Goal: Information Seeking & Learning: Learn about a topic

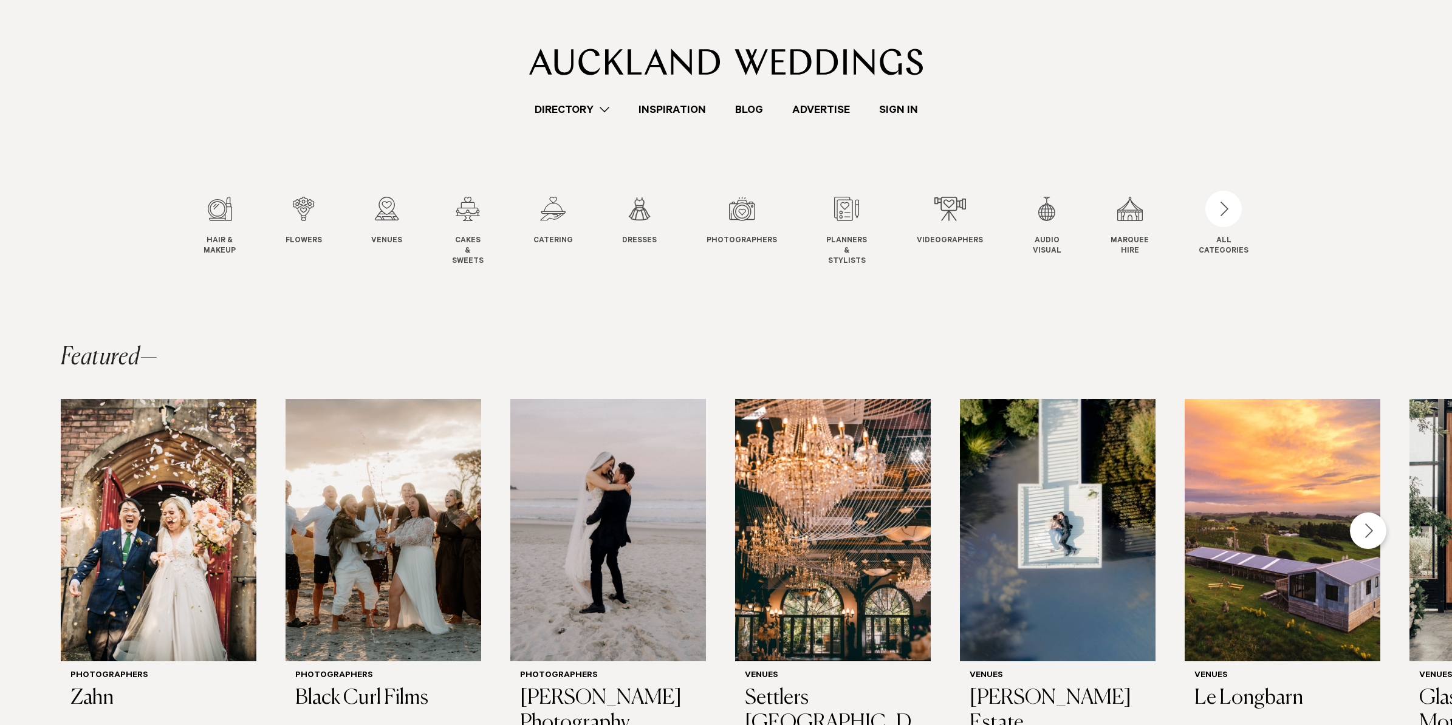
click at [889, 109] on link "Sign In" at bounding box center [899, 109] width 68 height 16
click at [385, 205] on div "3 / 12" at bounding box center [386, 209] width 31 height 24
click at [383, 210] on div "3 / 12" at bounding box center [386, 209] width 31 height 24
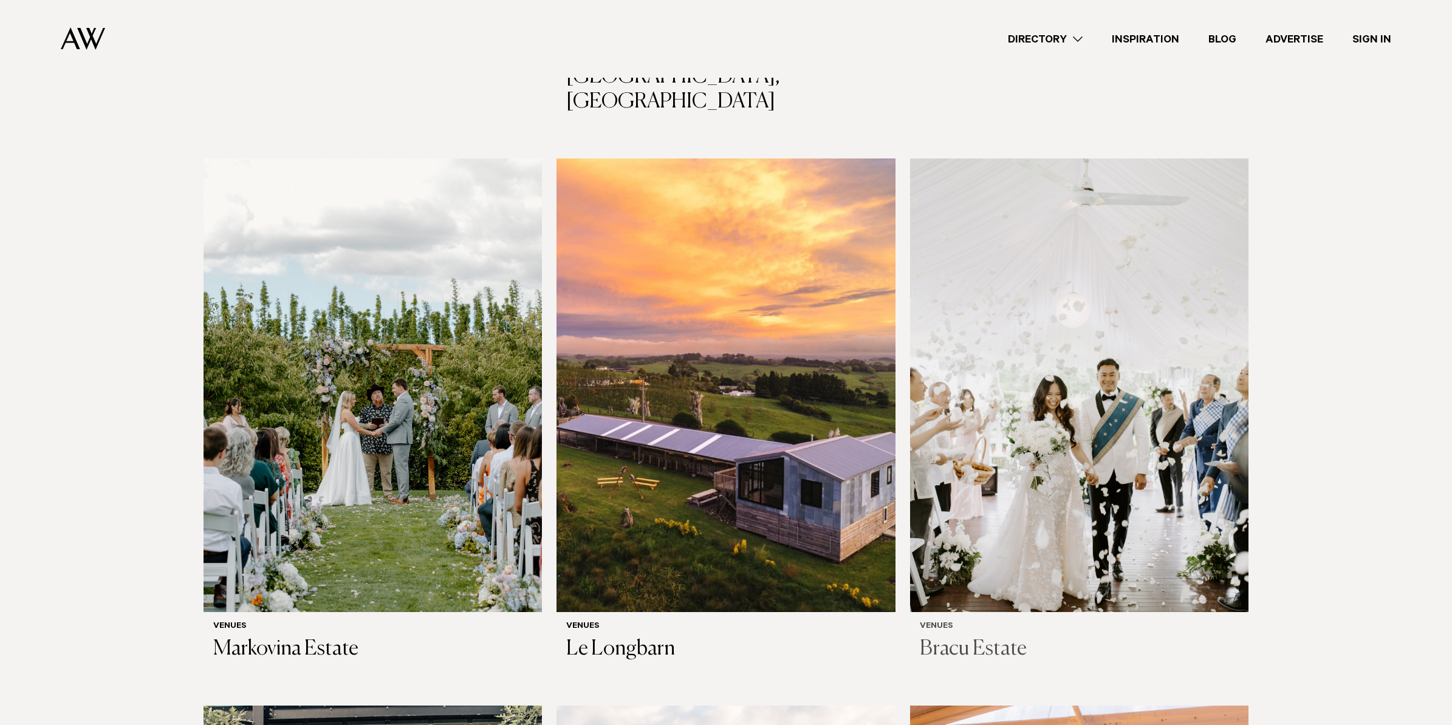
scroll to position [1402, 0]
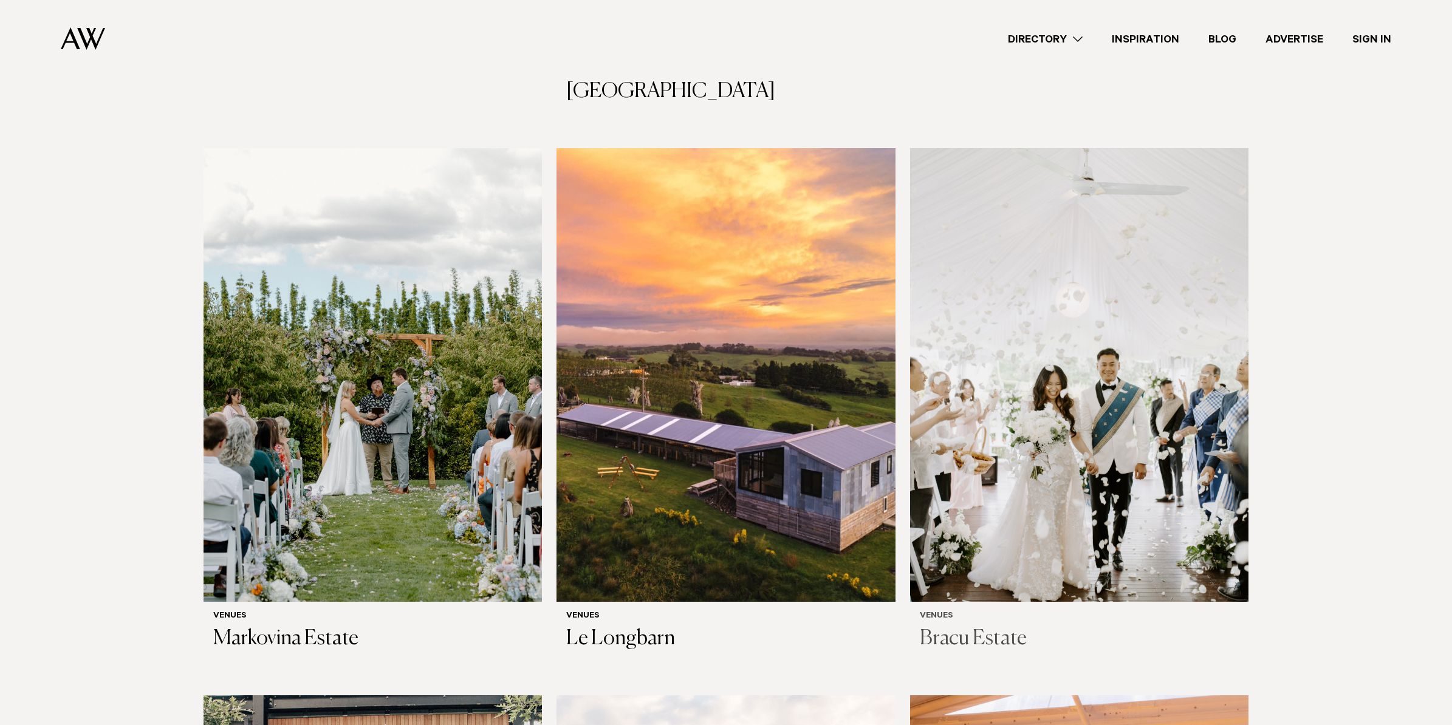
click at [1078, 264] on img at bounding box center [1079, 375] width 338 height 454
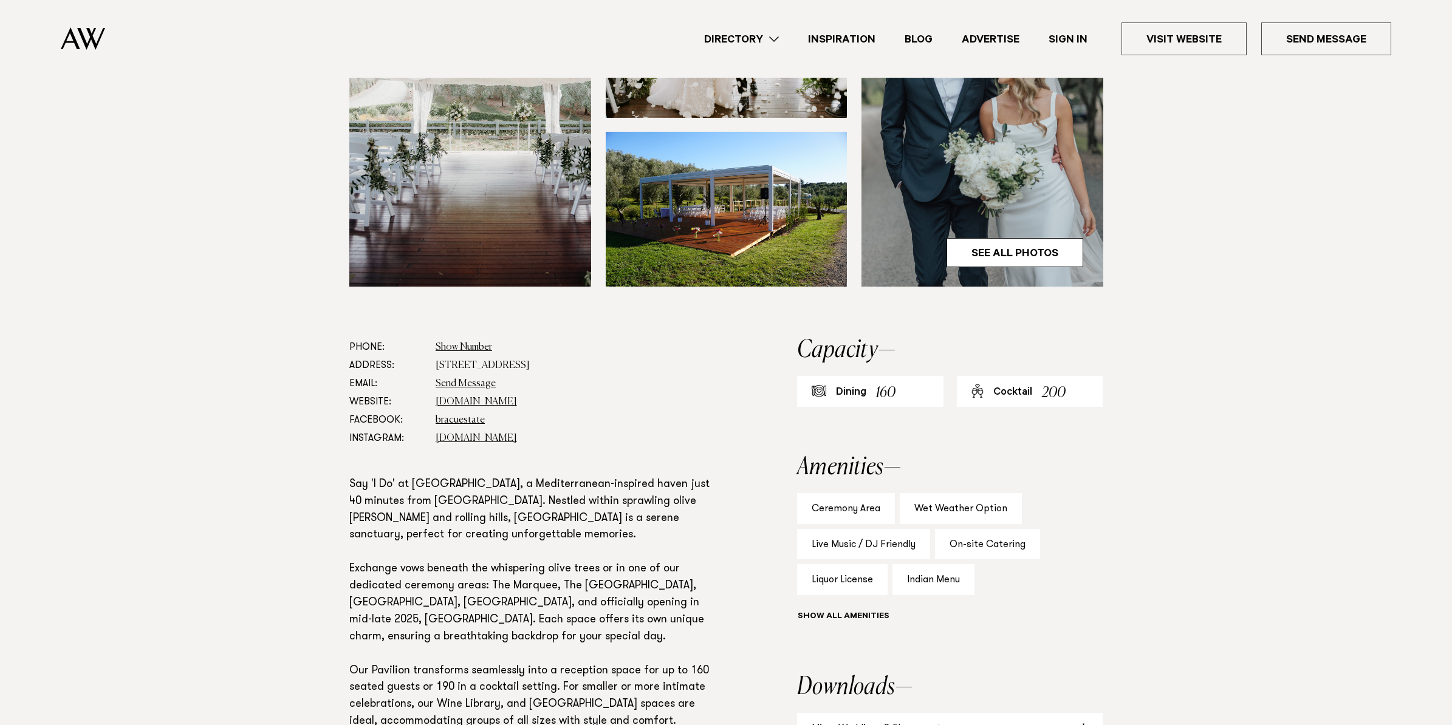
scroll to position [442, 0]
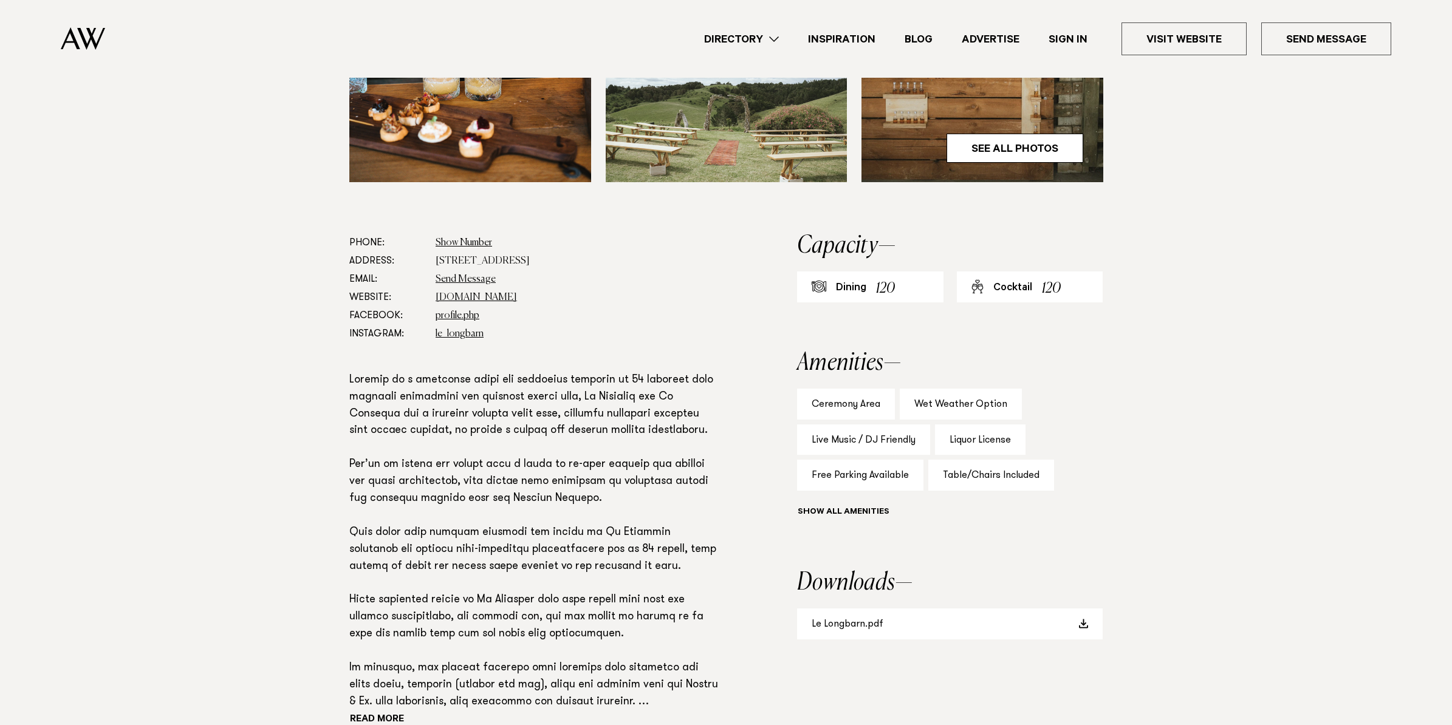
scroll to position [726, 0]
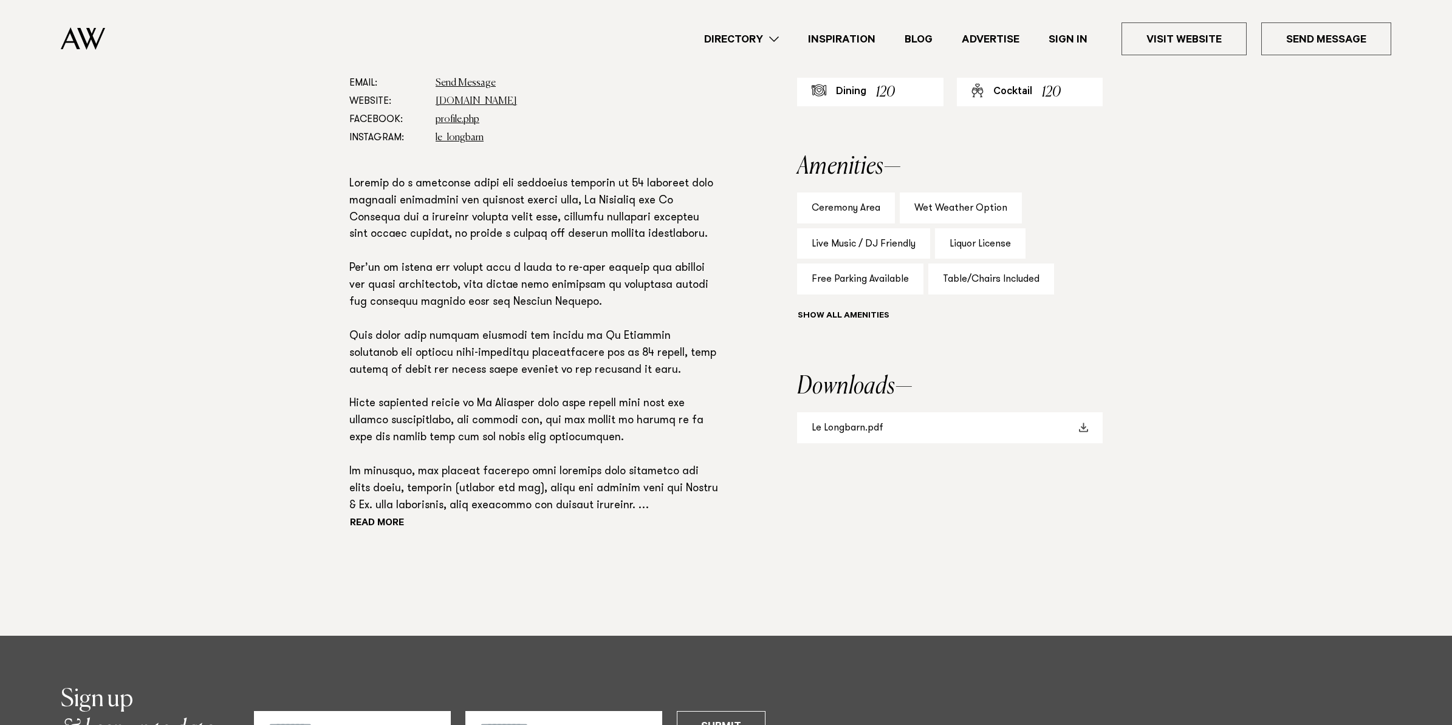
click at [888, 423] on link "Le Longbarn.pdf" at bounding box center [950, 428] width 306 height 31
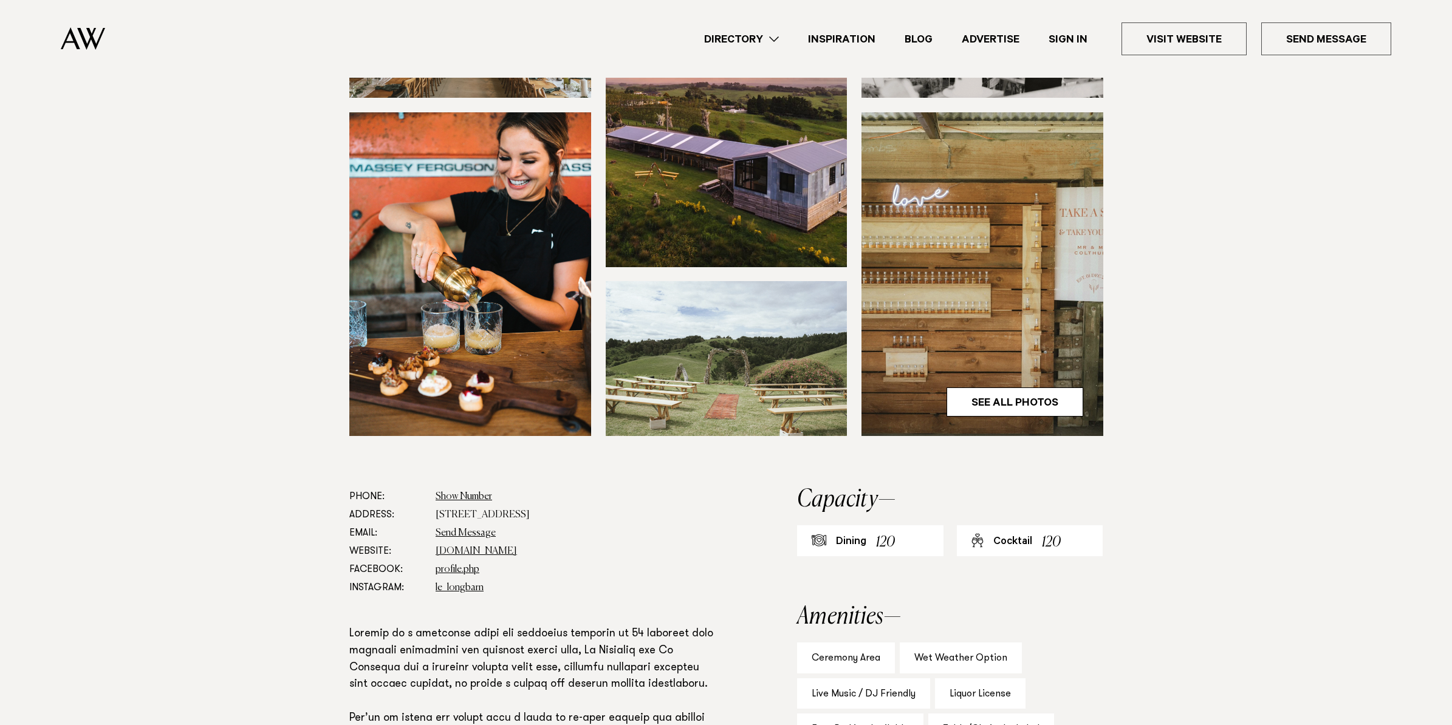
scroll to position [0, 0]
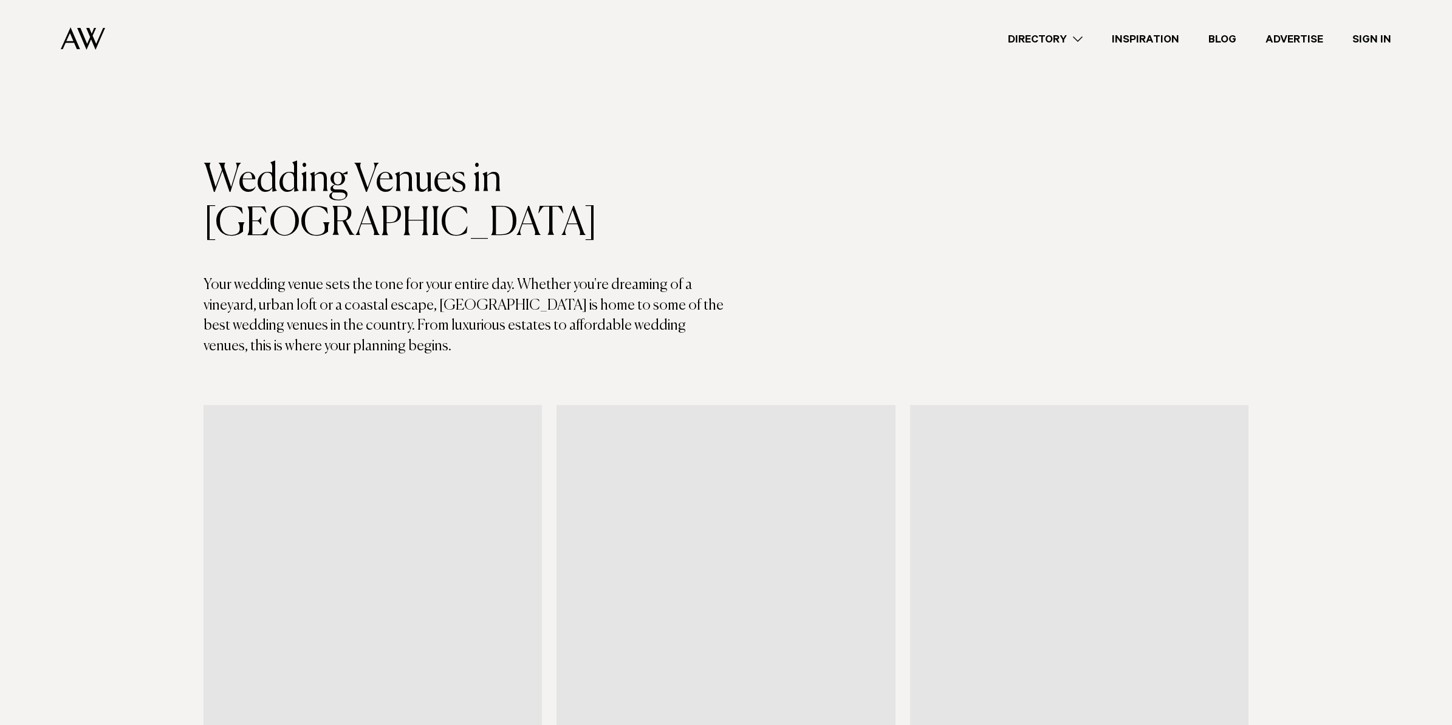
scroll to position [1402, 0]
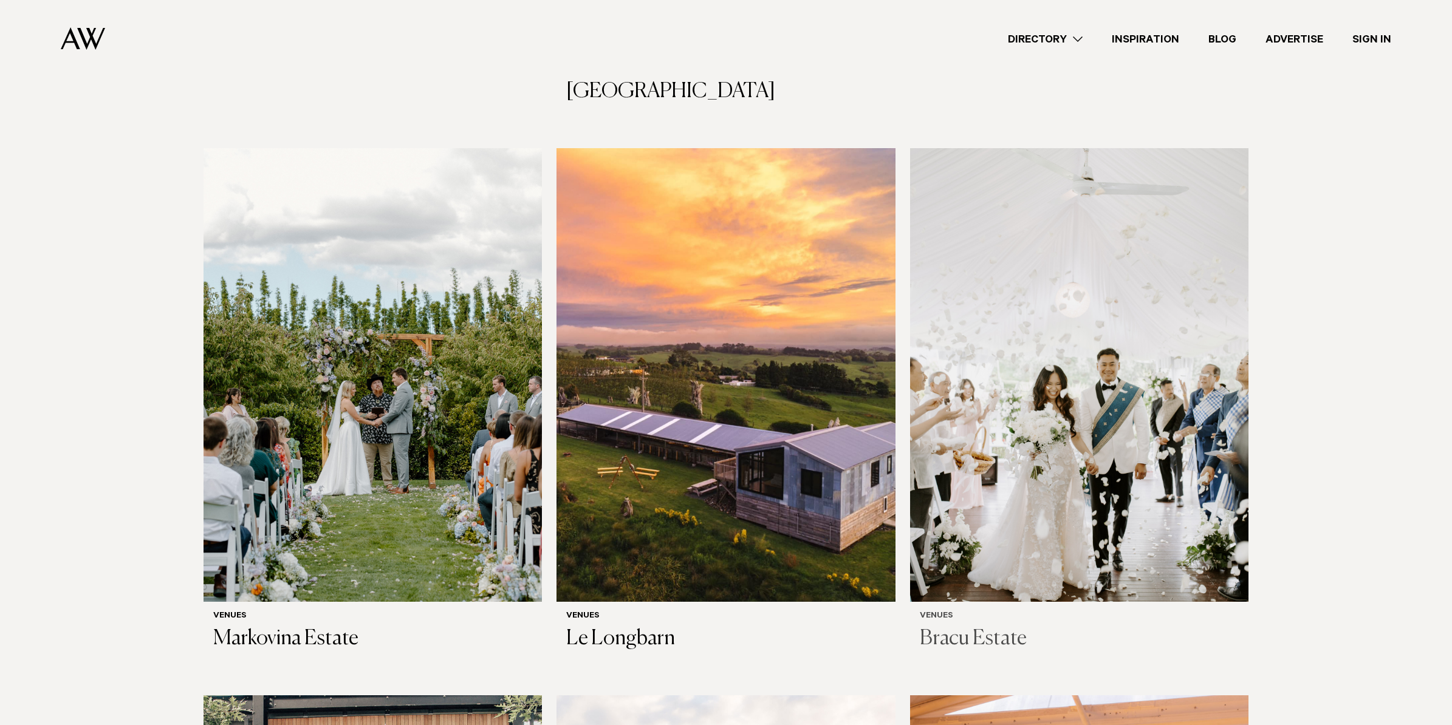
click at [1057, 296] on img at bounding box center [1079, 375] width 338 height 454
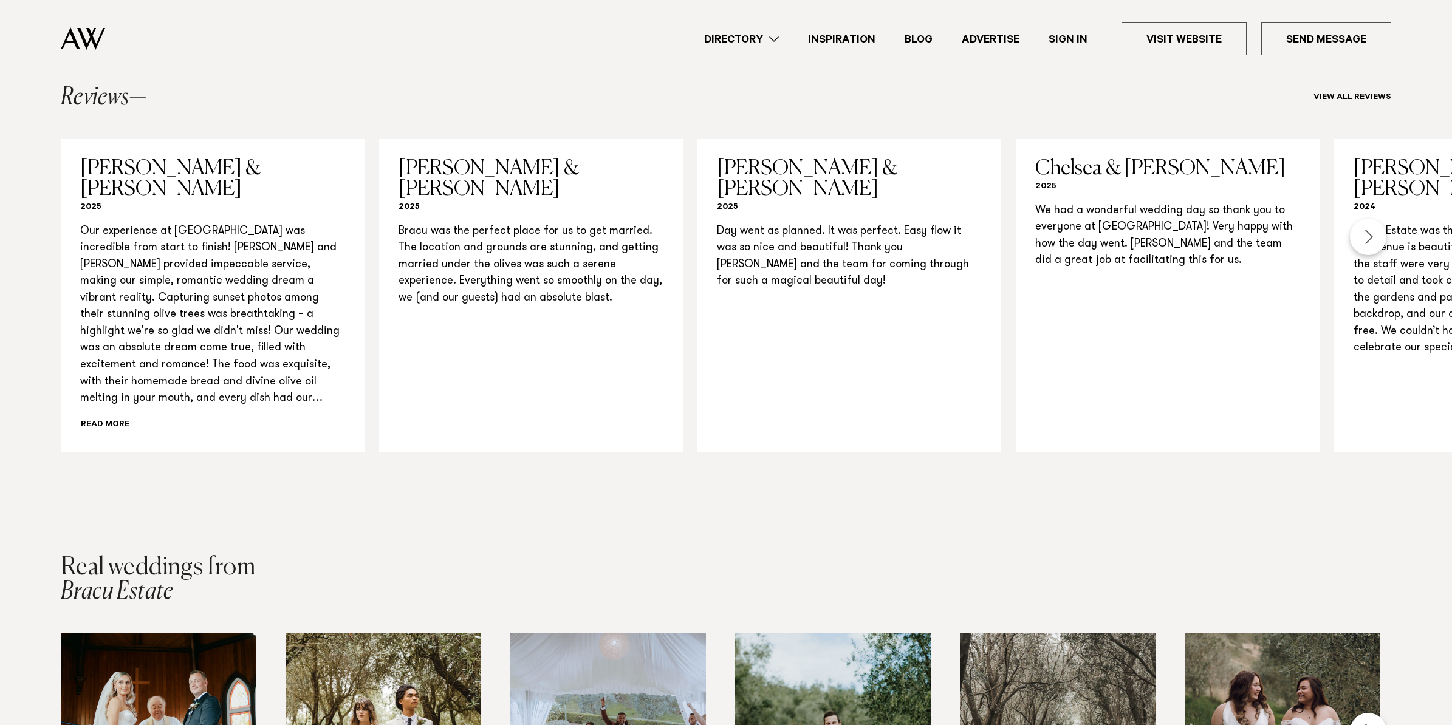
scroll to position [1256, 0]
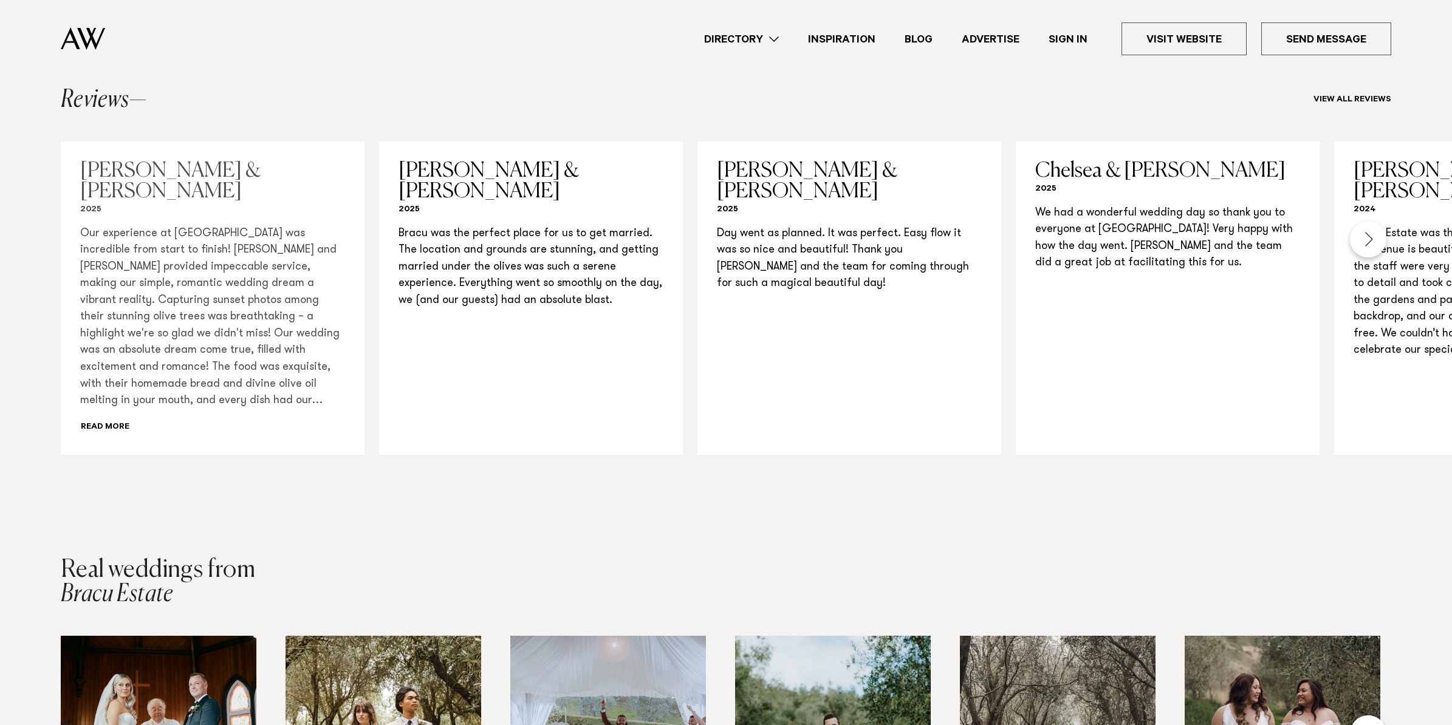
click at [112, 373] on div "Our experience at Bracu was incredible from start to finish! Holly and Lisa pro…" at bounding box center [212, 331] width 265 height 210
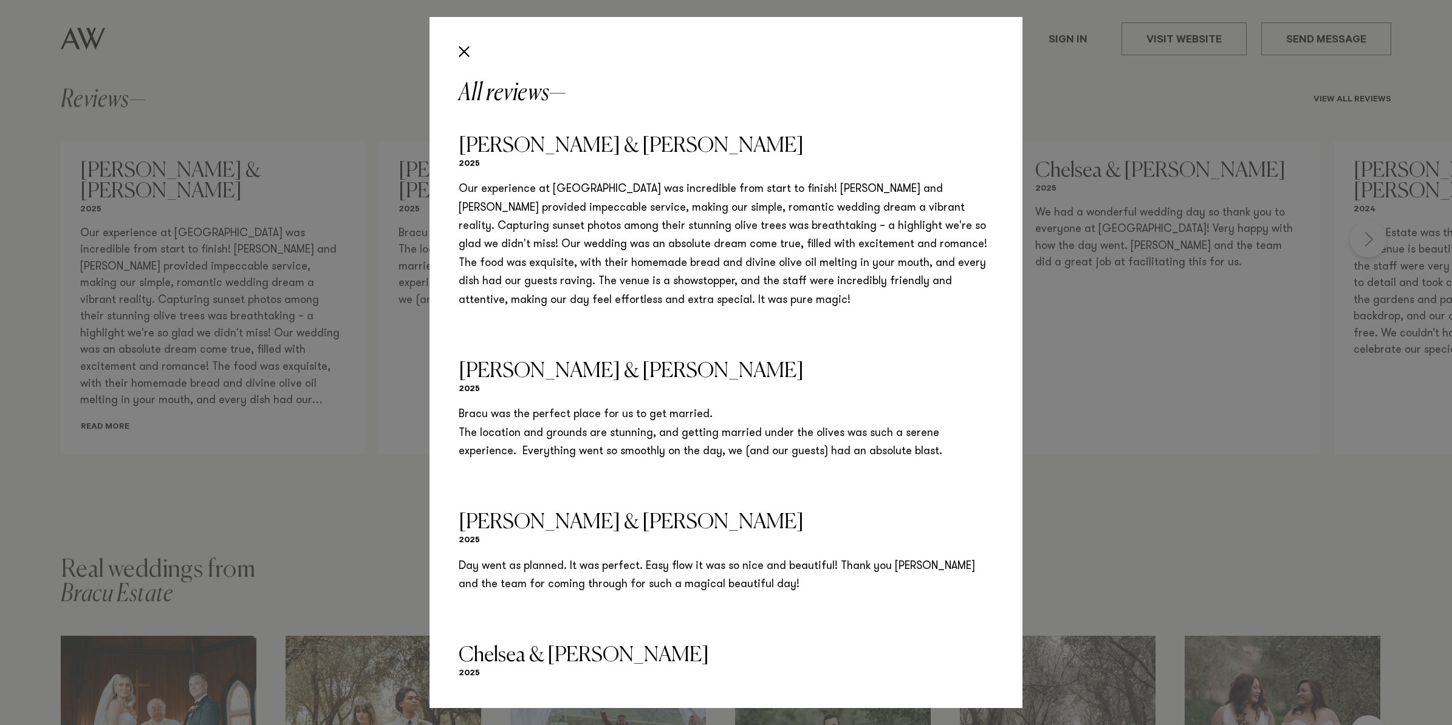
click at [1178, 401] on div "All reviews Richard & Monique 2025 Our experience at Bracu was incredible from …" at bounding box center [726, 362] width 1452 height 725
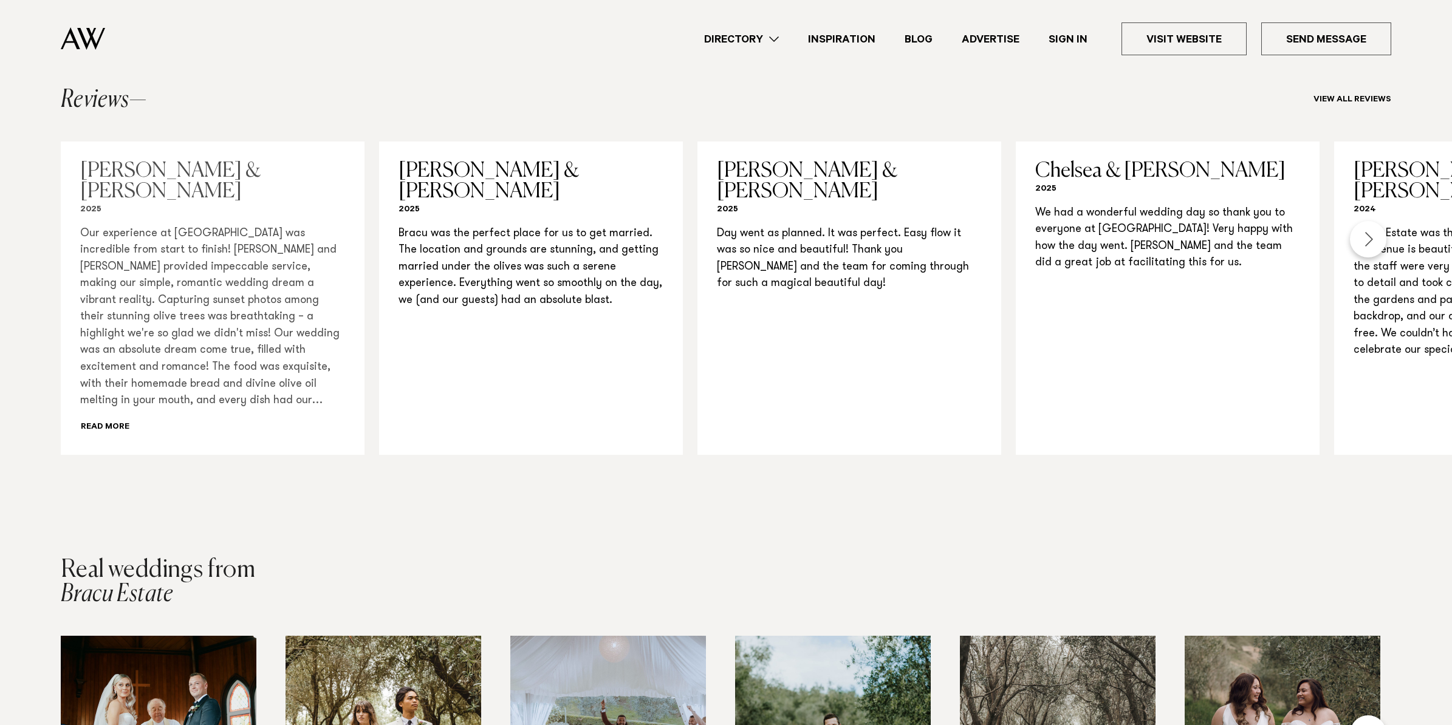
click at [159, 365] on div "Our experience at Bracu was incredible from start to finish! Holly and Lisa pro…" at bounding box center [212, 331] width 265 height 210
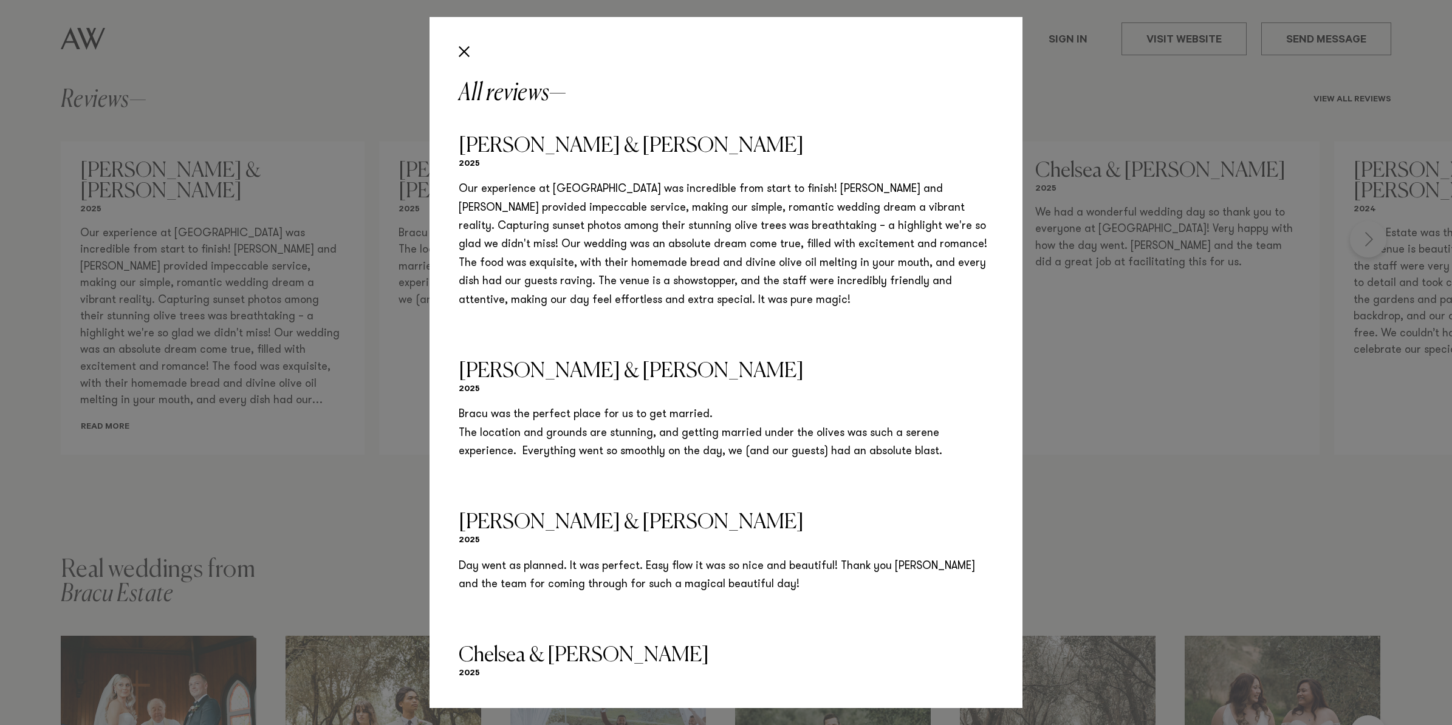
click at [1066, 394] on div "All reviews Richard & Monique 2025 Our experience at Bracu was incredible from …" at bounding box center [726, 362] width 1452 height 725
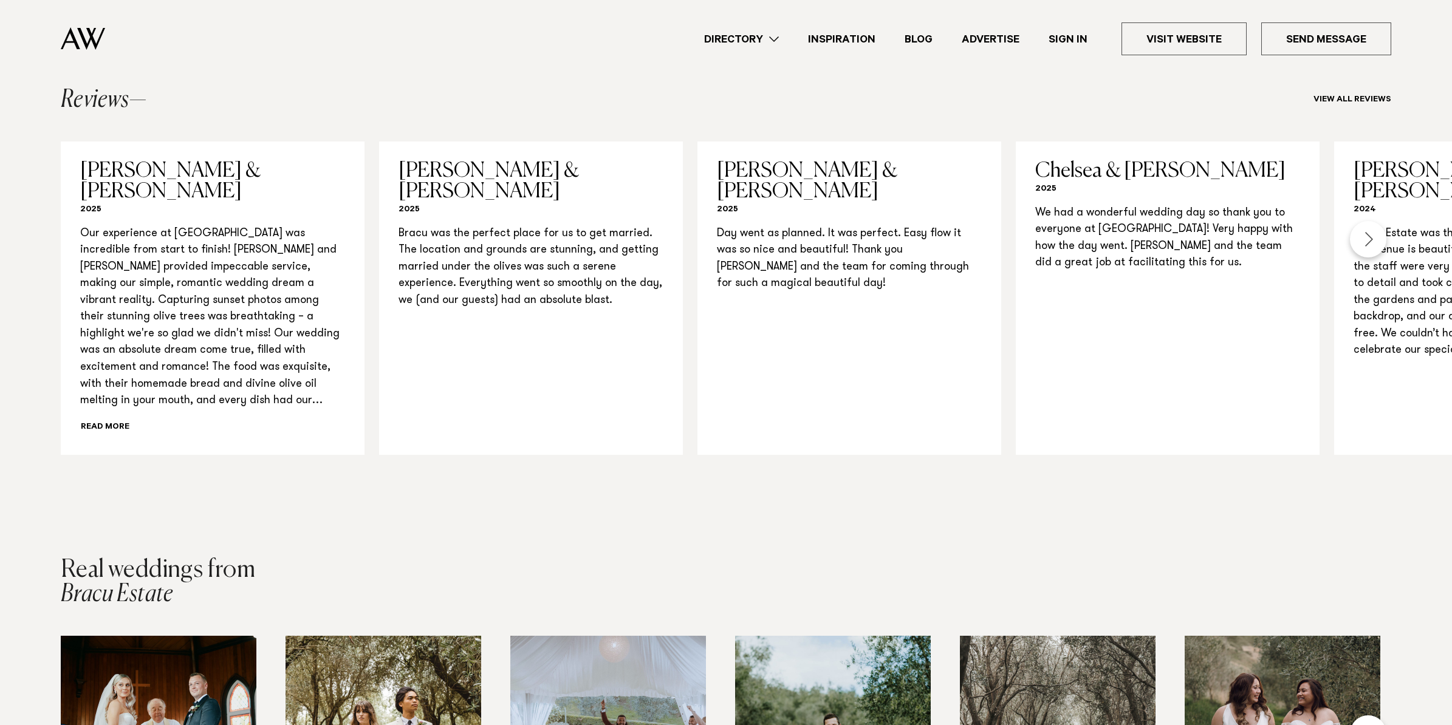
click at [1382, 221] on div "Next slide" at bounding box center [1368, 239] width 36 height 36
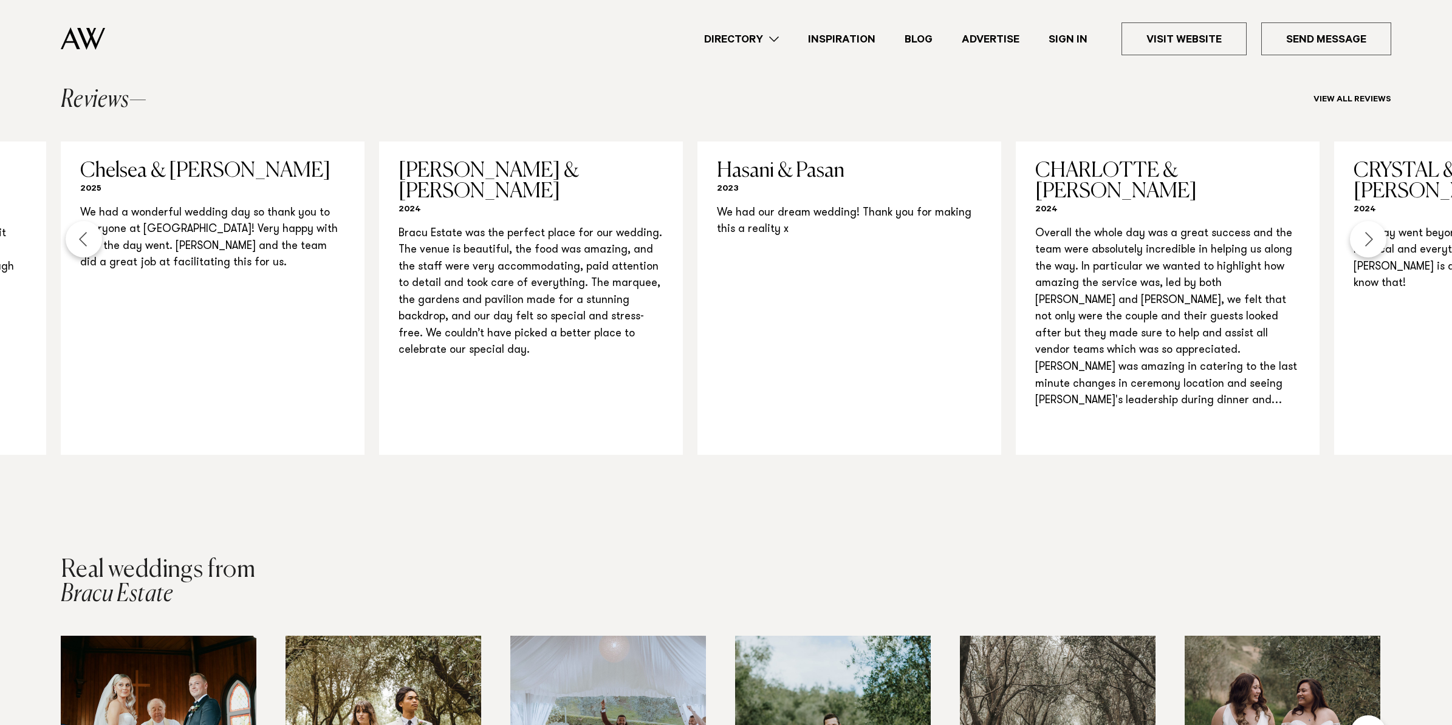
click at [1369, 221] on div "Next slide" at bounding box center [1368, 239] width 36 height 36
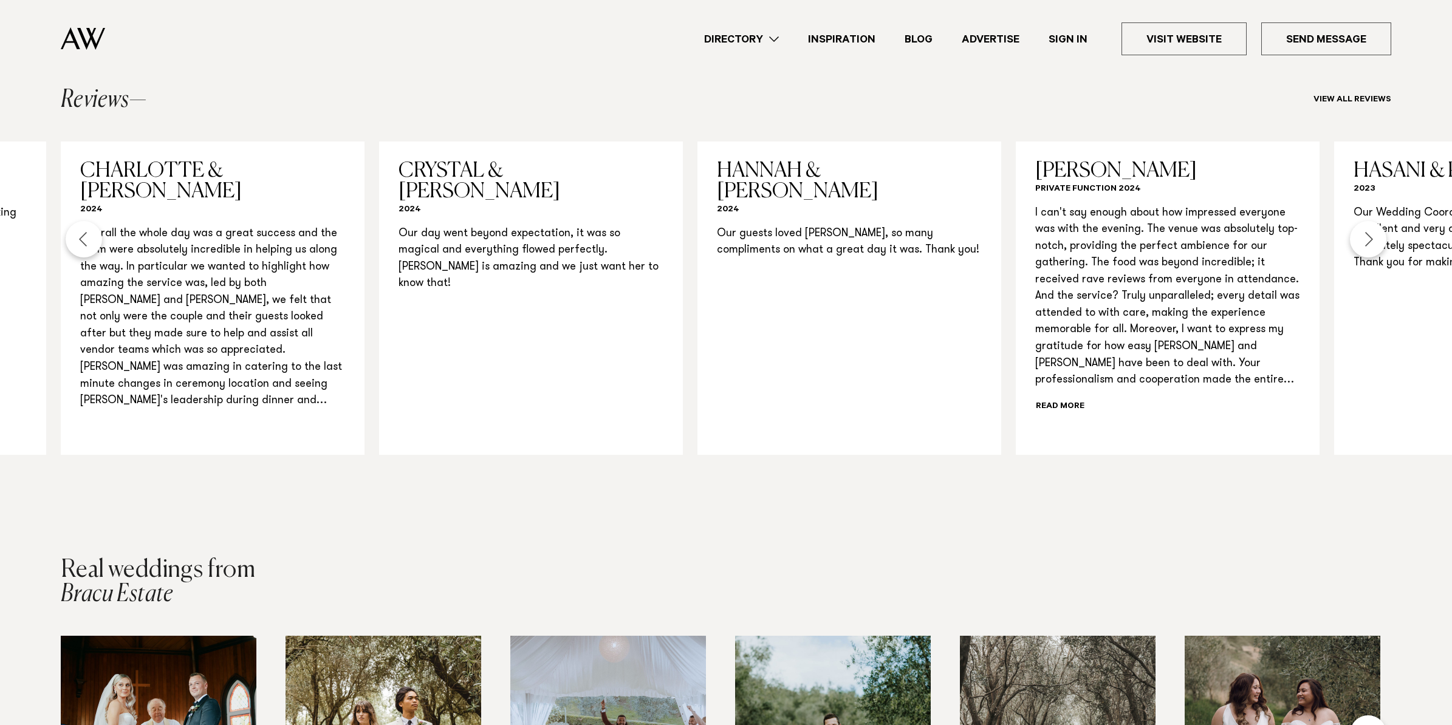
click at [1369, 221] on div "Next slide" at bounding box center [1368, 239] width 36 height 36
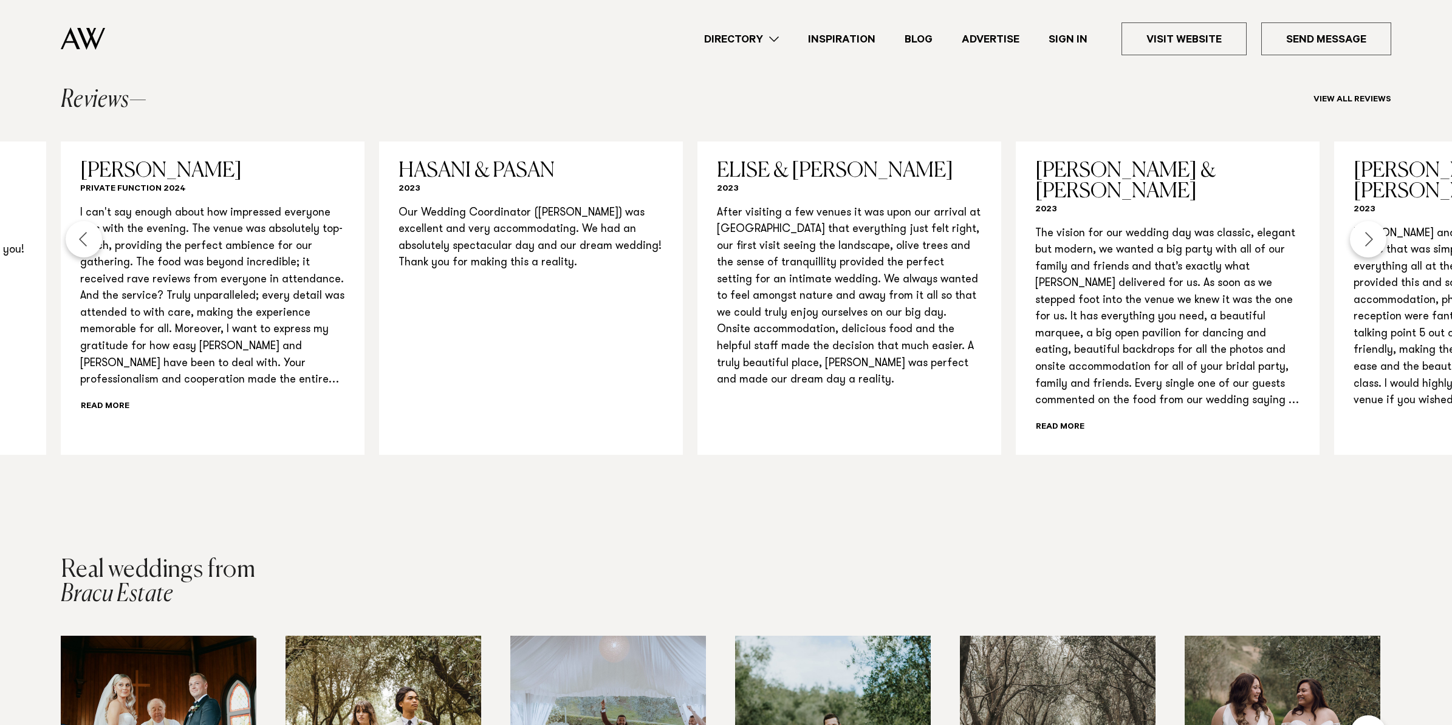
click at [1369, 221] on div "Next slide" at bounding box center [1368, 239] width 36 height 36
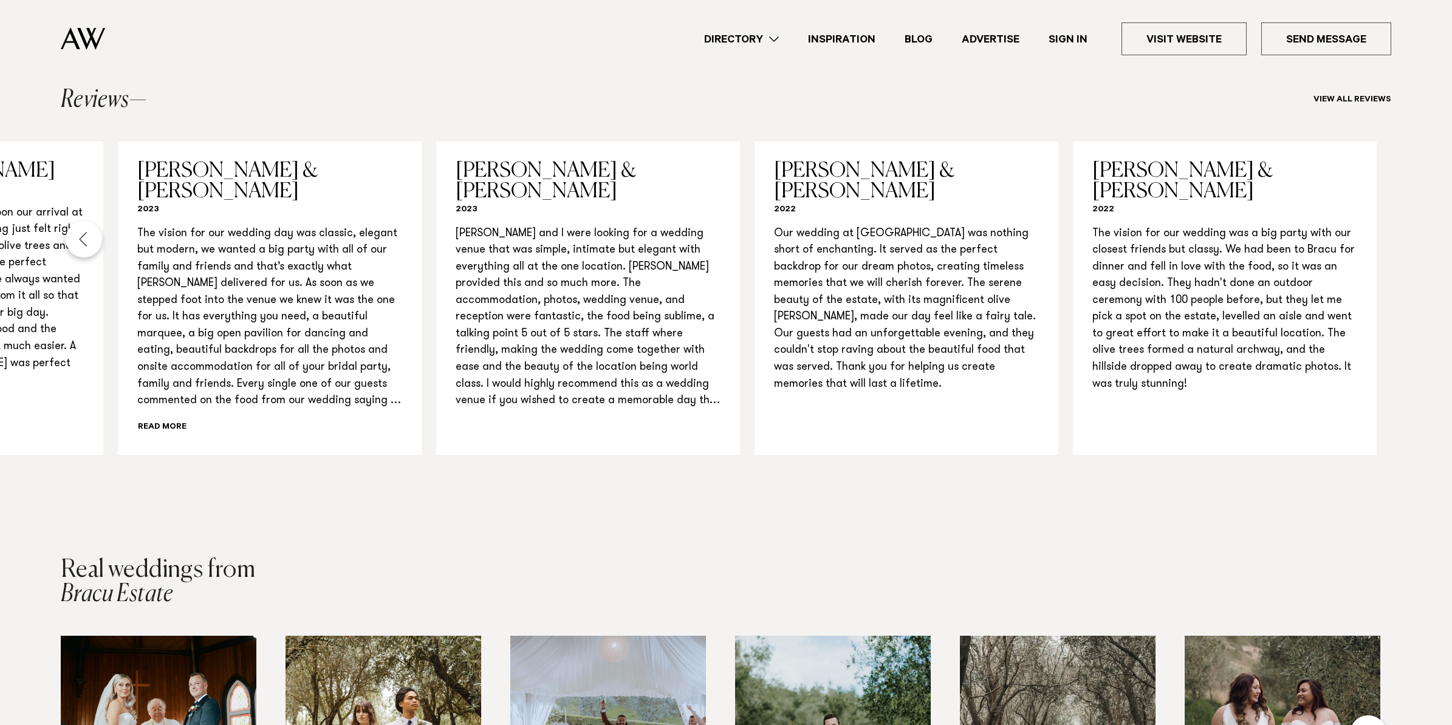
click at [78, 221] on div "Previous slide" at bounding box center [84, 239] width 36 height 36
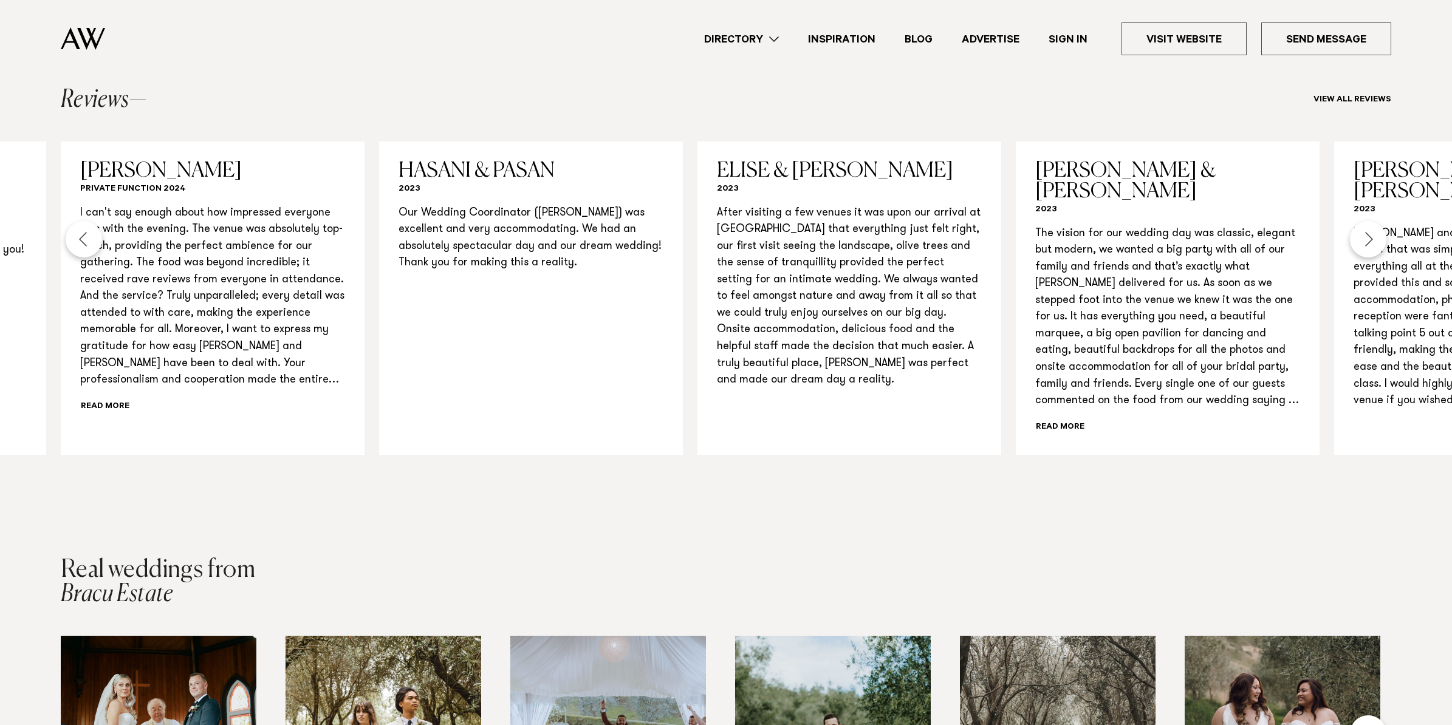
click at [78, 221] on div "Previous slide" at bounding box center [84, 239] width 36 height 36
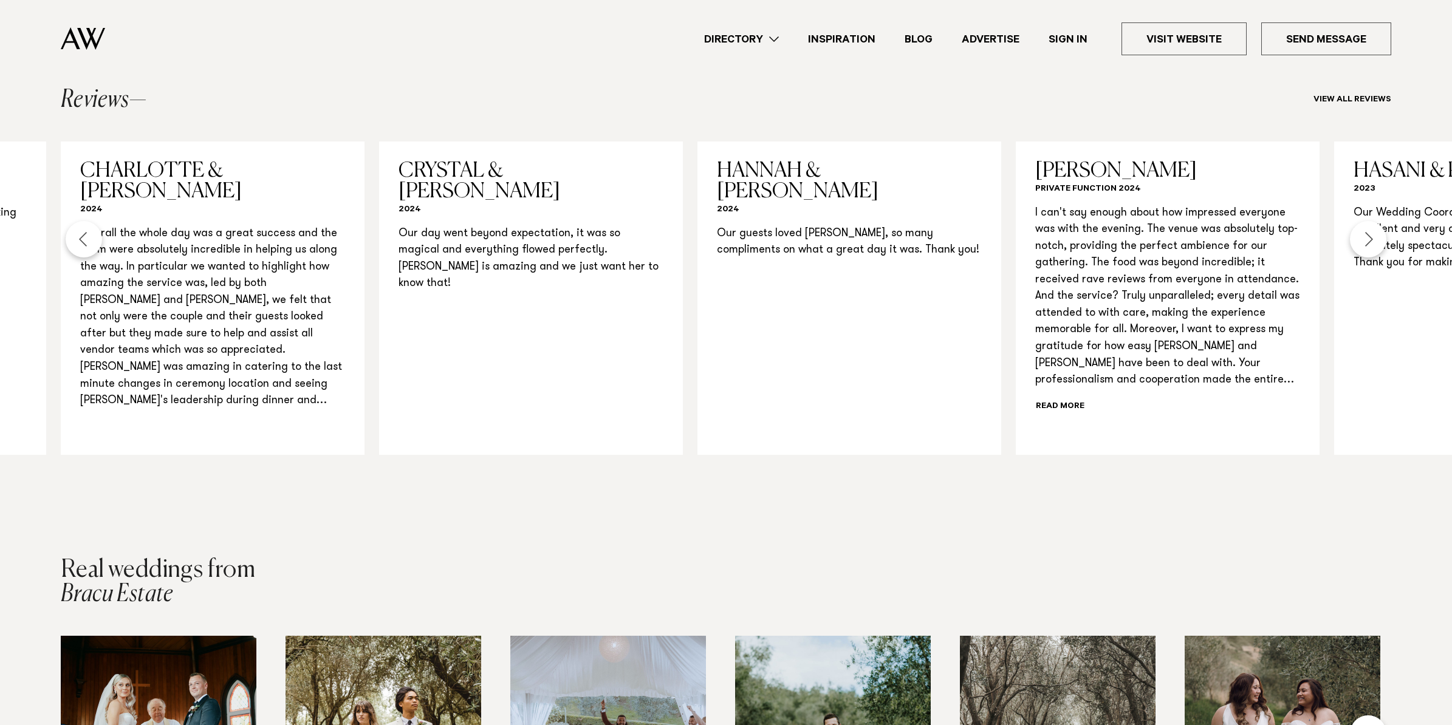
click at [78, 221] on div "Previous slide" at bounding box center [84, 239] width 36 height 36
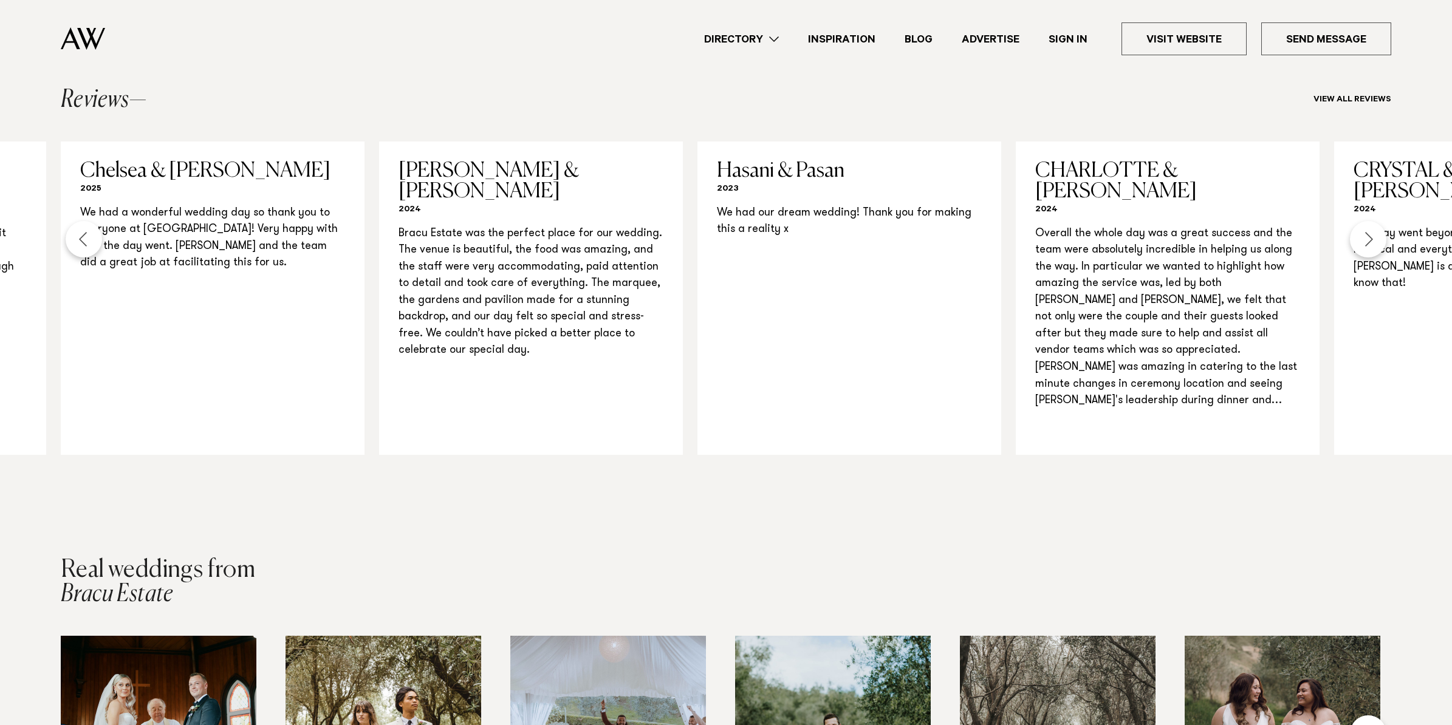
click at [78, 221] on div "Previous slide" at bounding box center [84, 239] width 36 height 36
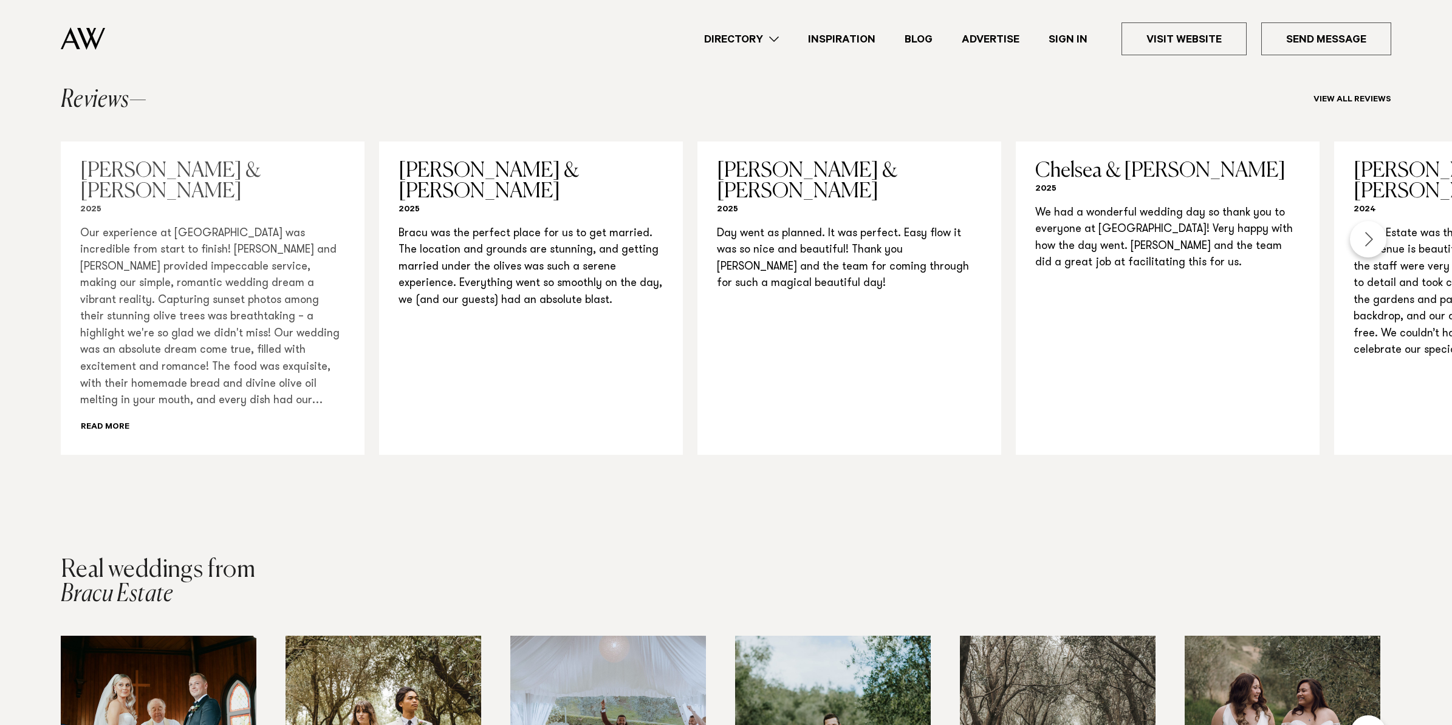
click at [104, 369] on div "Our experience at Bracu was incredible from start to finish! Holly and Lisa pro…" at bounding box center [212, 331] width 265 height 210
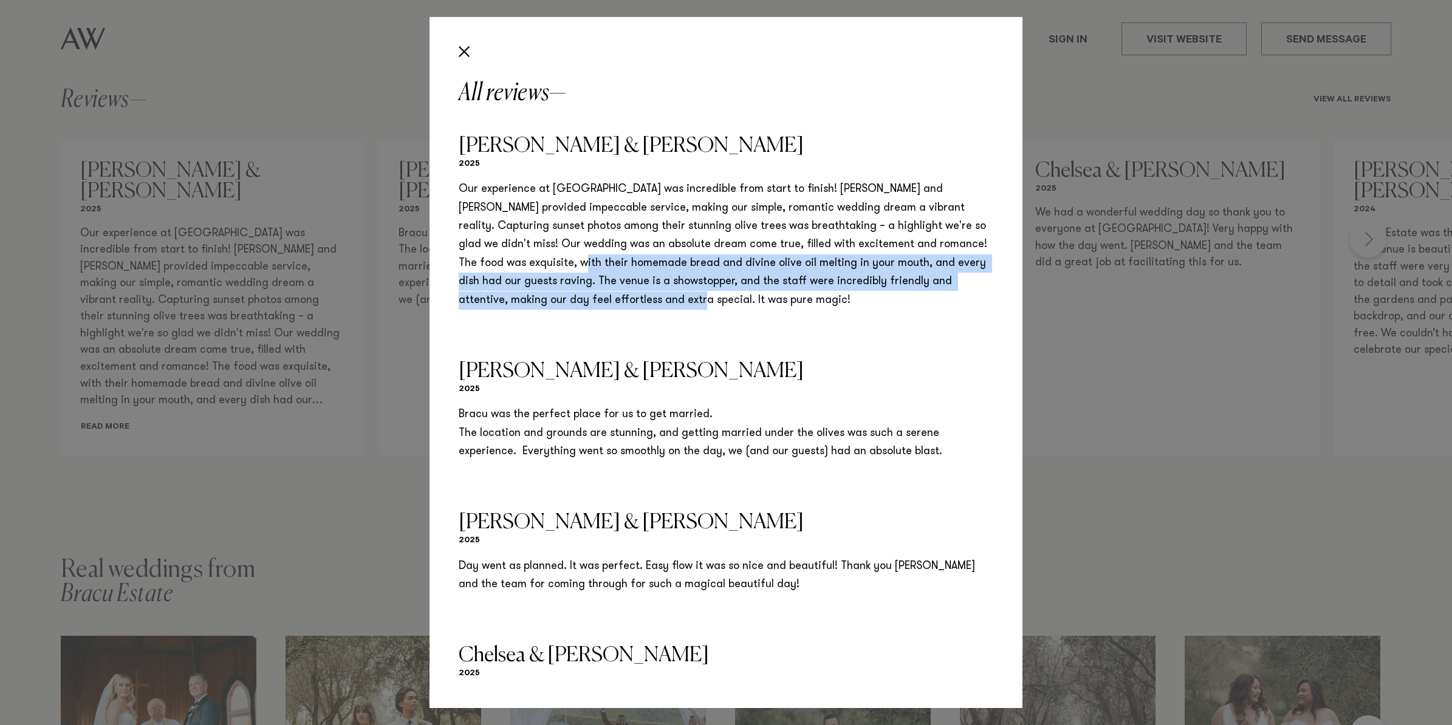
drag, startPoint x: 515, startPoint y: 262, endPoint x: 699, endPoint y: 306, distance: 188.5
click at [698, 304] on p "Our experience at Bracu was incredible from start to finish! Holly and Lisa pro…" at bounding box center [726, 244] width 535 height 129
click at [699, 306] on p "Our experience at Bracu was incredible from start to finish! Holly and Lisa pro…" at bounding box center [726, 244] width 535 height 129
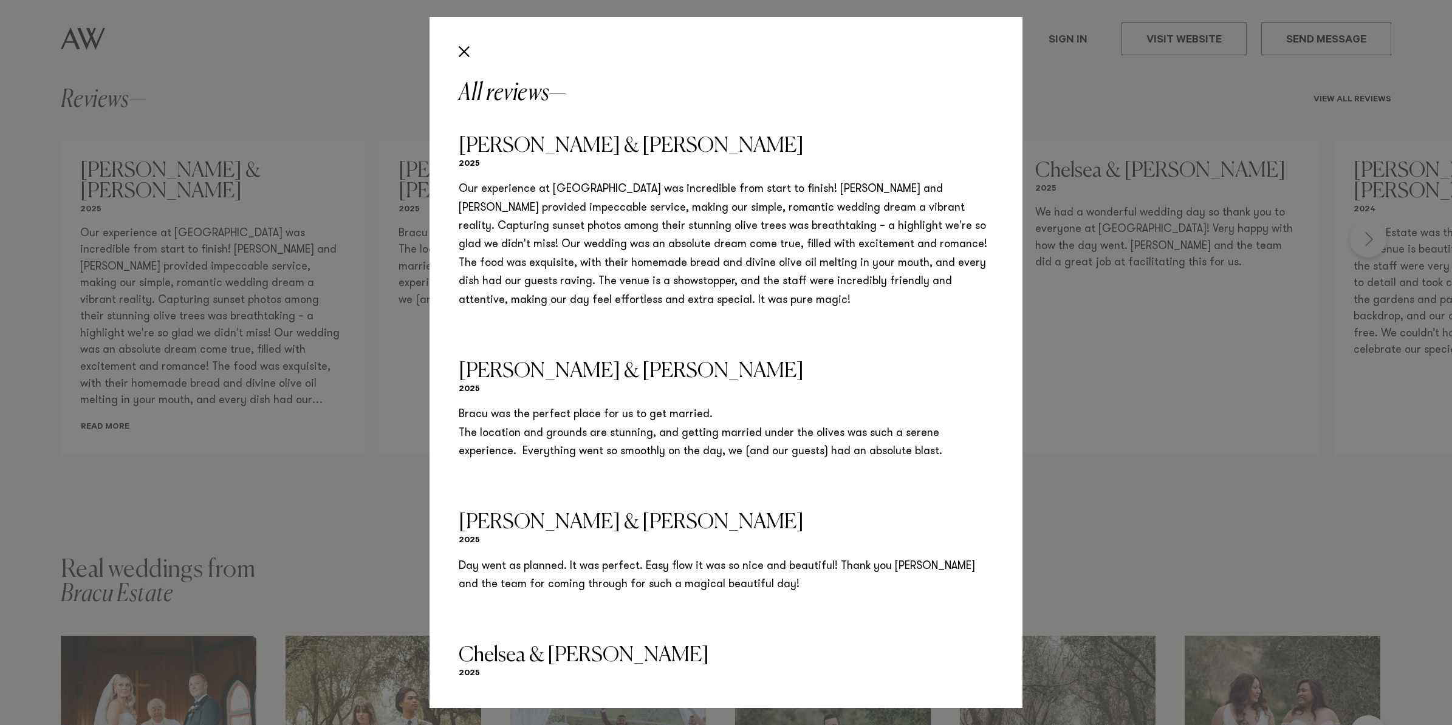
click at [1227, 348] on div "All reviews Richard & Monique 2025 Our experience at Bracu was incredible from …" at bounding box center [726, 362] width 1452 height 725
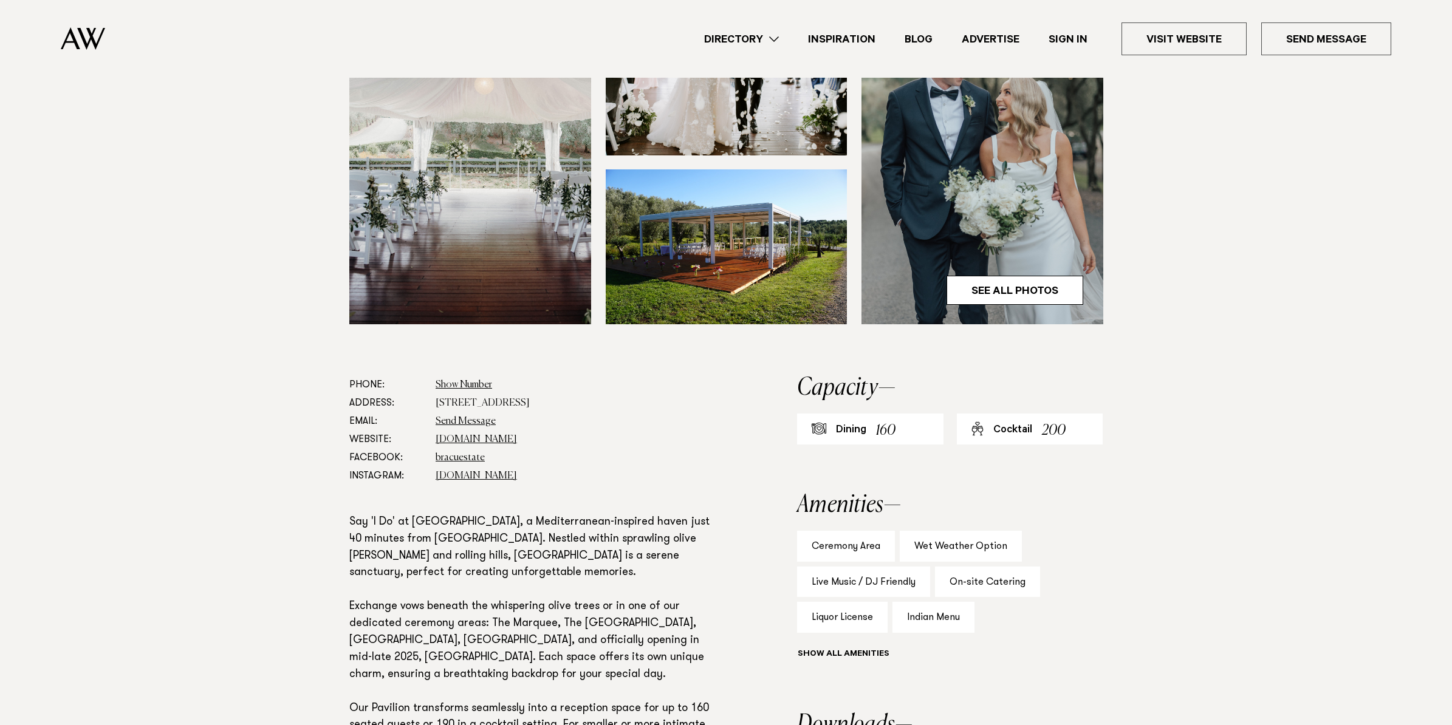
scroll to position [348, 0]
